Goal: Task Accomplishment & Management: Complete application form

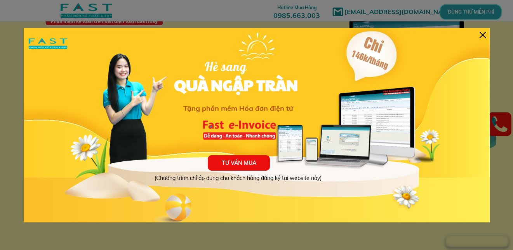
click at [487, 37] on div "TƯ VẤN MUA (Chương trình chỉ áp dụng cho khách hàng đăng ký tại website này) Hè…" at bounding box center [257, 125] width 466 height 194
click at [483, 33] on div at bounding box center [483, 35] width 6 height 6
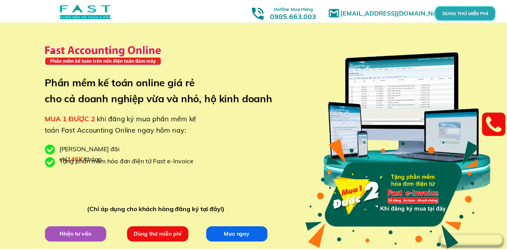
scroll to position [39, 0]
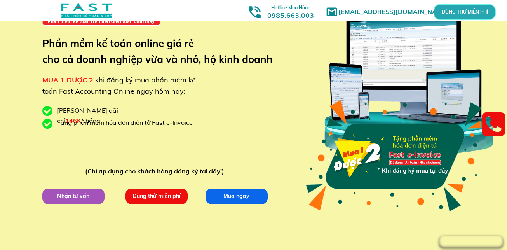
click at [463, 14] on p "DÙNG THỬ MIỄN PHÍ" at bounding box center [465, 12] width 18 height 4
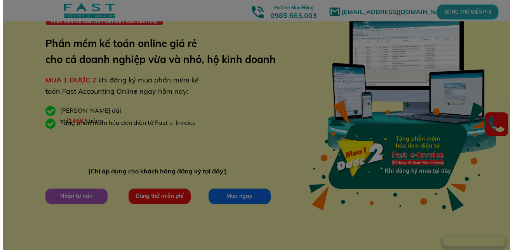
scroll to position [0, 0]
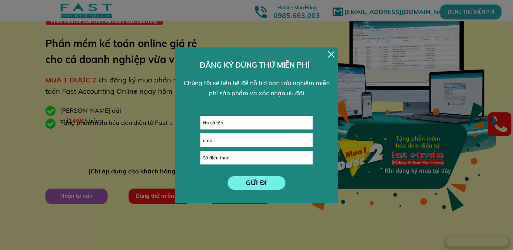
click at [264, 117] on input "text" at bounding box center [257, 122] width 112 height 13
type input "[PERSON_NAME]"
click button "submit" at bounding box center [0, 0] width 0 height 0
type input "[EMAIL_ADDRESS][DOMAIN_NAME]"
click at [227, 156] on input "tel" at bounding box center [257, 157] width 112 height 13
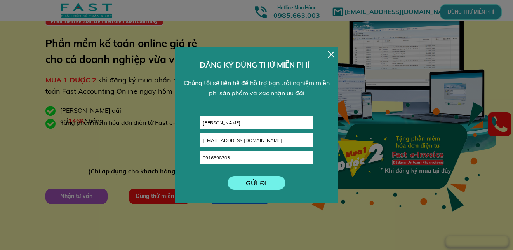
type input "0916598703"
click at [247, 182] on p "GỬI ĐI" at bounding box center [257, 183] width 58 height 14
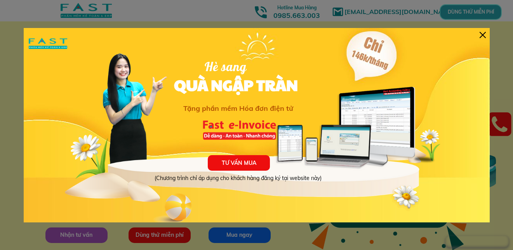
click at [484, 35] on div at bounding box center [483, 35] width 6 height 6
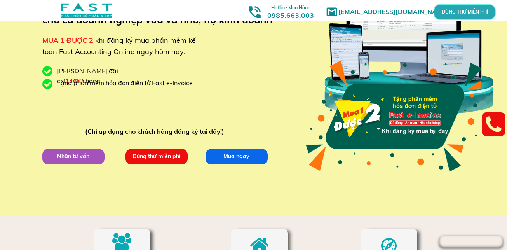
scroll to position [78, 0]
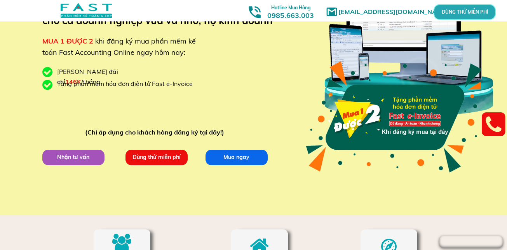
click at [150, 160] on p "Dùng thử miễn phí" at bounding box center [156, 157] width 62 height 16
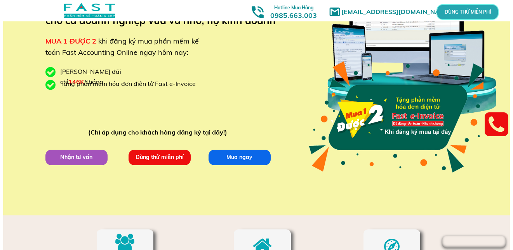
scroll to position [0, 0]
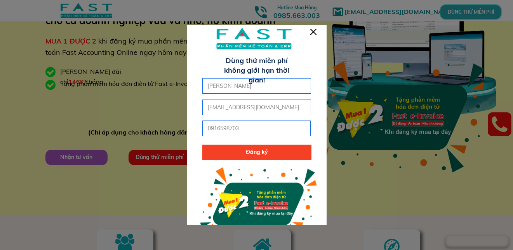
click at [257, 85] on input "[PERSON_NAME]" at bounding box center [257, 86] width 102 height 15
click at [258, 153] on p "Đăng ký" at bounding box center [256, 153] width 109 height 16
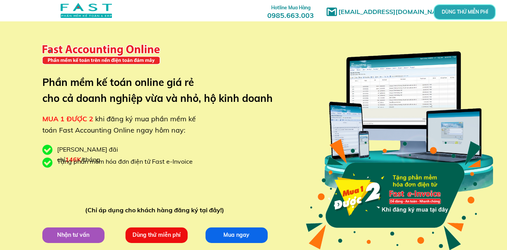
type input "[PERSON_NAME]"
type input "[EMAIL_ADDRESS][DOMAIN_NAME]"
type input "0916598703"
type input "[PERSON_NAME]"
type input "[EMAIL_ADDRESS][DOMAIN_NAME]"
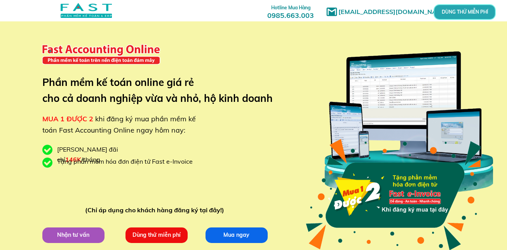
type input "0916598703"
type input "[PERSON_NAME]"
type input "[EMAIL_ADDRESS][DOMAIN_NAME]"
type input "0916598703"
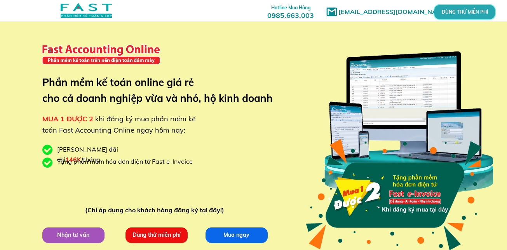
type input "[PERSON_NAME]"
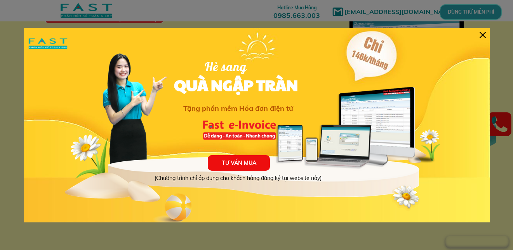
click at [483, 31] on div "TƯ VẤN MUA (Chương trình chỉ áp dụng cho khách hàng đăng ký tại website này) Hè…" at bounding box center [257, 125] width 466 height 194
click at [486, 33] on div at bounding box center [483, 35] width 6 height 6
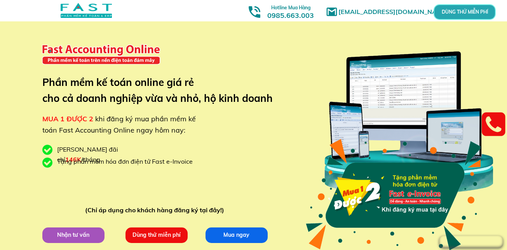
click at [164, 236] on p "Dùng thử miễn phí" at bounding box center [156, 235] width 62 height 16
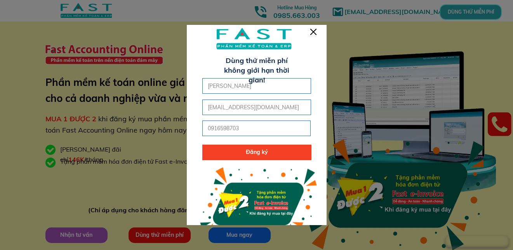
click at [252, 152] on p "Đăng ký" at bounding box center [256, 153] width 109 height 16
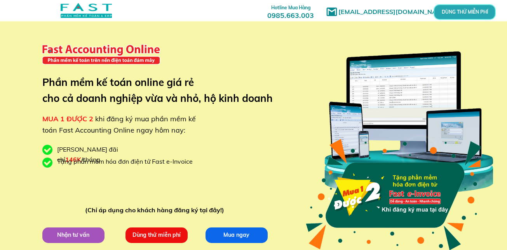
type input "[PERSON_NAME]"
type input "[EMAIL_ADDRESS][DOMAIN_NAME]"
type input "0916598703"
type input "[PERSON_NAME]"
type input "[EMAIL_ADDRESS][DOMAIN_NAME]"
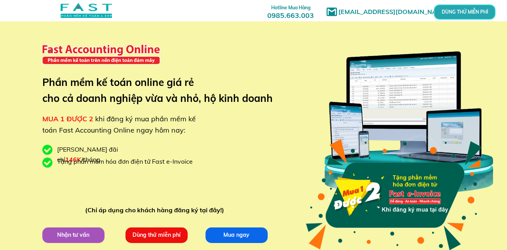
type input "0916598703"
type input "[PERSON_NAME]"
type input "[EMAIL_ADDRESS][DOMAIN_NAME]"
type input "0916598703"
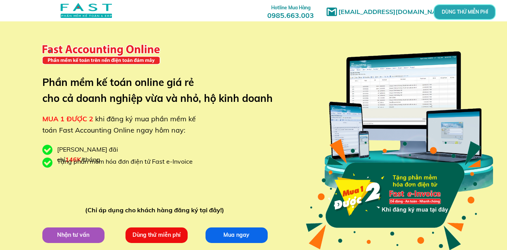
type input "[PERSON_NAME]"
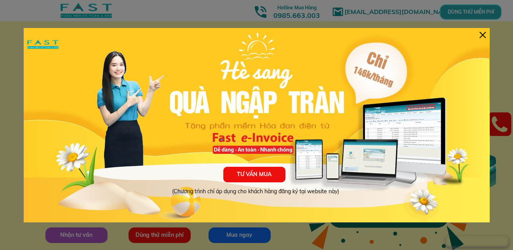
click at [482, 37] on div at bounding box center [483, 35] width 6 height 6
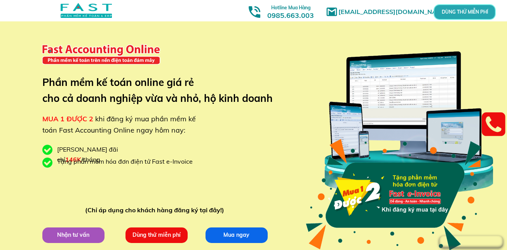
click at [181, 233] on p "Dùng thử miễn phí" at bounding box center [156, 235] width 65 height 16
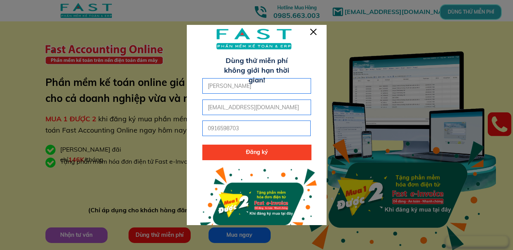
click at [276, 154] on p "Đăng ký" at bounding box center [256, 153] width 109 height 16
